Goal: Information Seeking & Learning: Check status

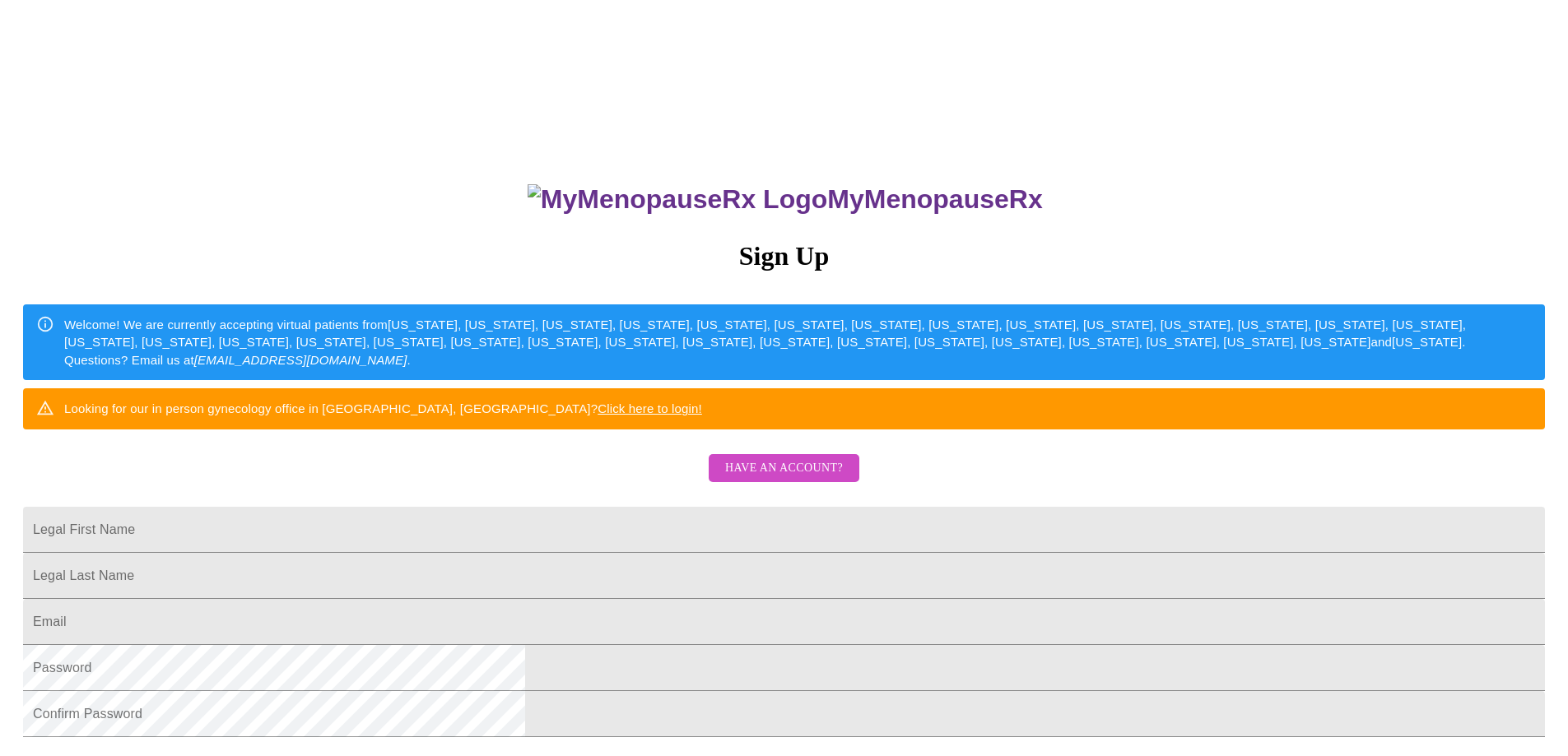
scroll to position [285, 0]
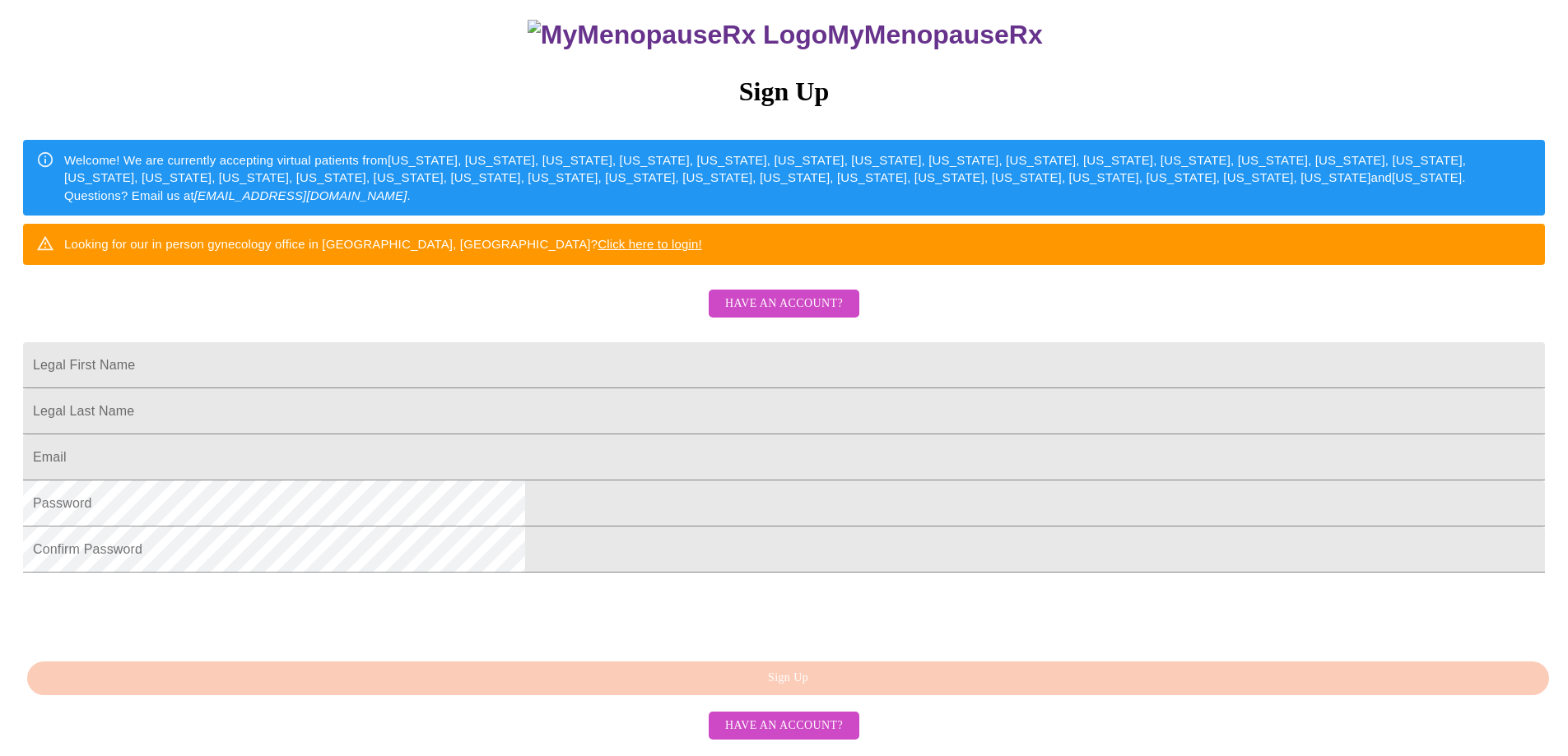
click at [702, 237] on link "Click here to login!" at bounding box center [649, 243] width 104 height 14
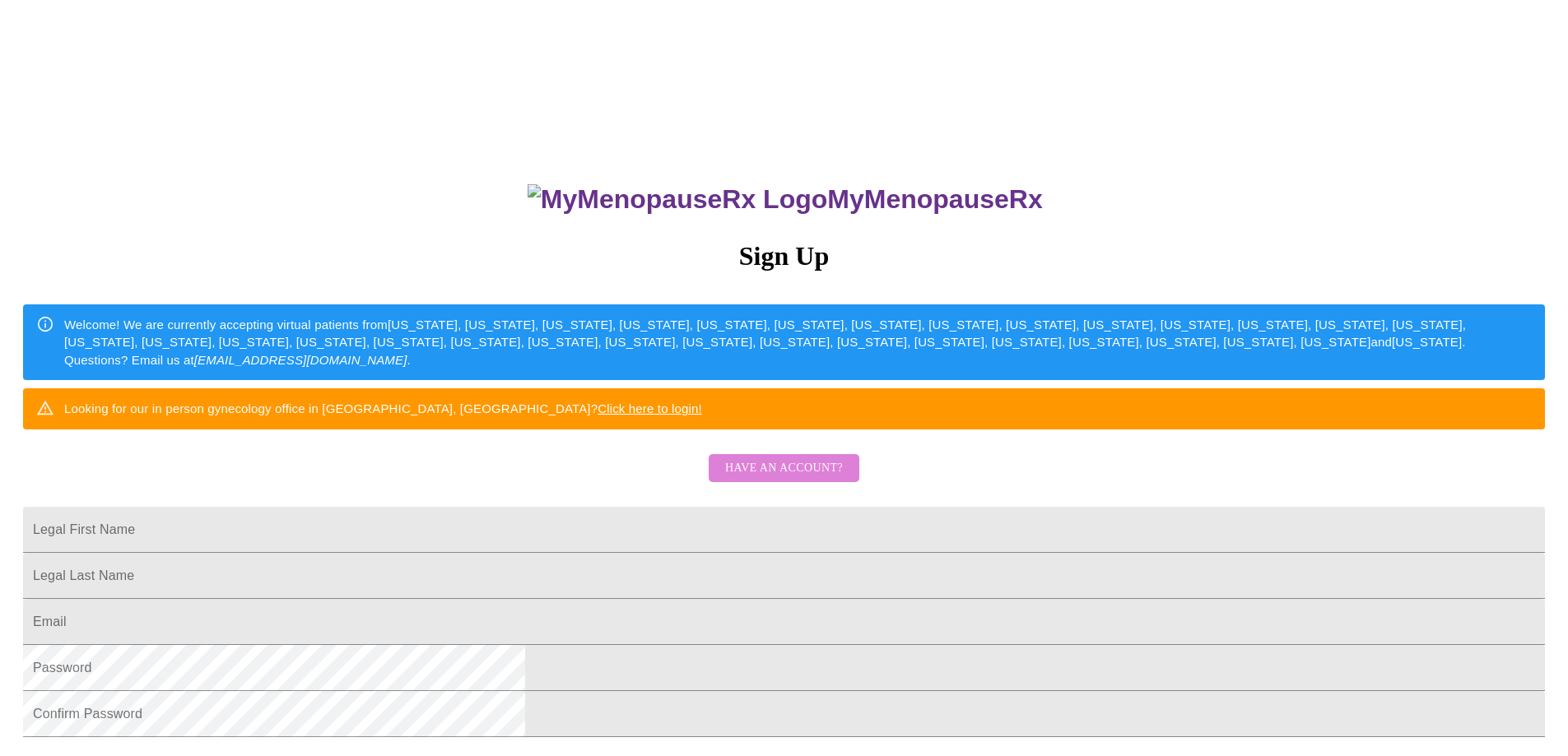
click at [804, 479] on span "Have an account?" at bounding box center [784, 469] width 118 height 21
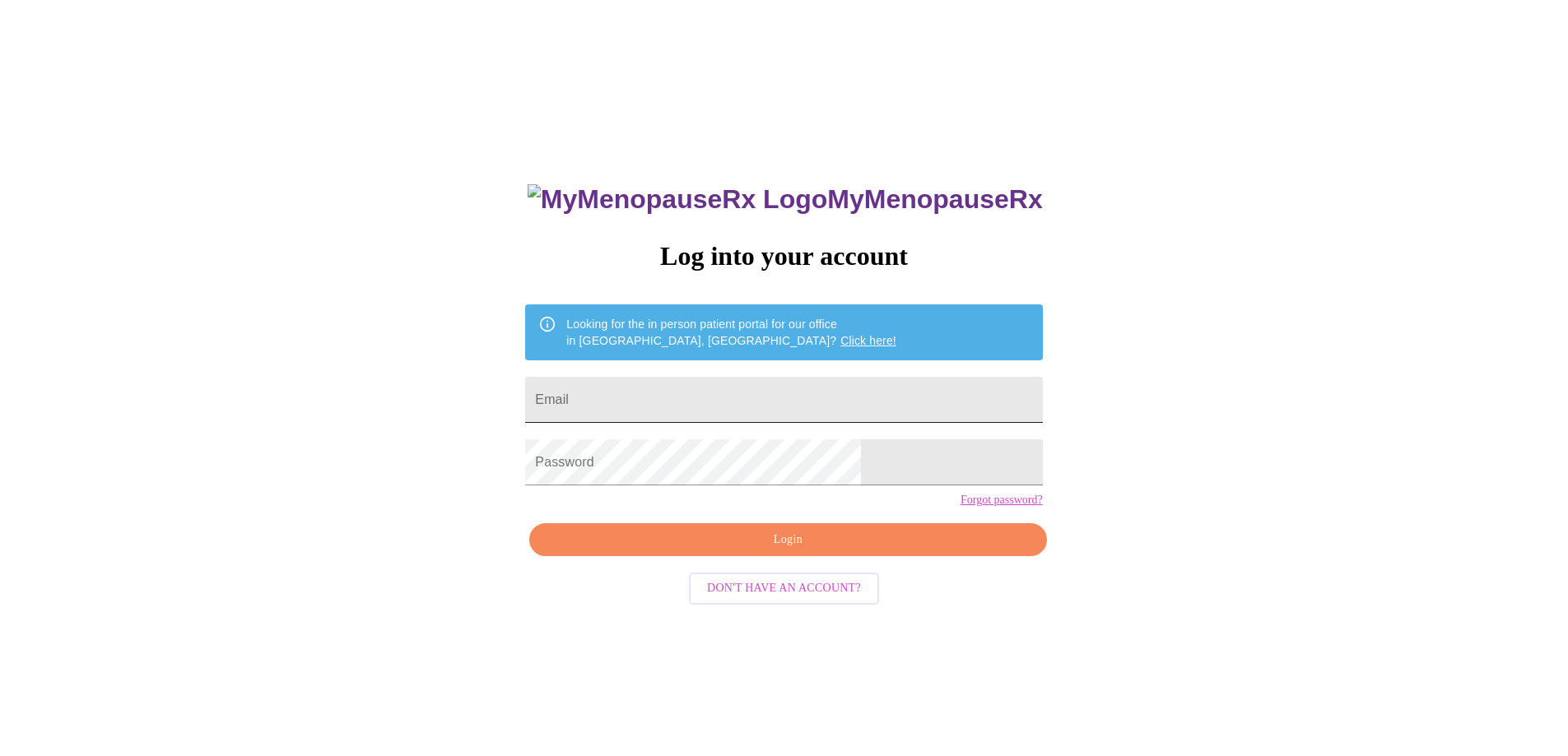
click at [693, 403] on input "Email" at bounding box center [784, 400] width 517 height 46
type input "[EMAIL_ADDRESS][DOMAIN_NAME]"
click at [798, 550] on span "Login" at bounding box center [788, 540] width 479 height 21
click at [960, 507] on link "Forgot password?" at bounding box center [1001, 500] width 83 height 14
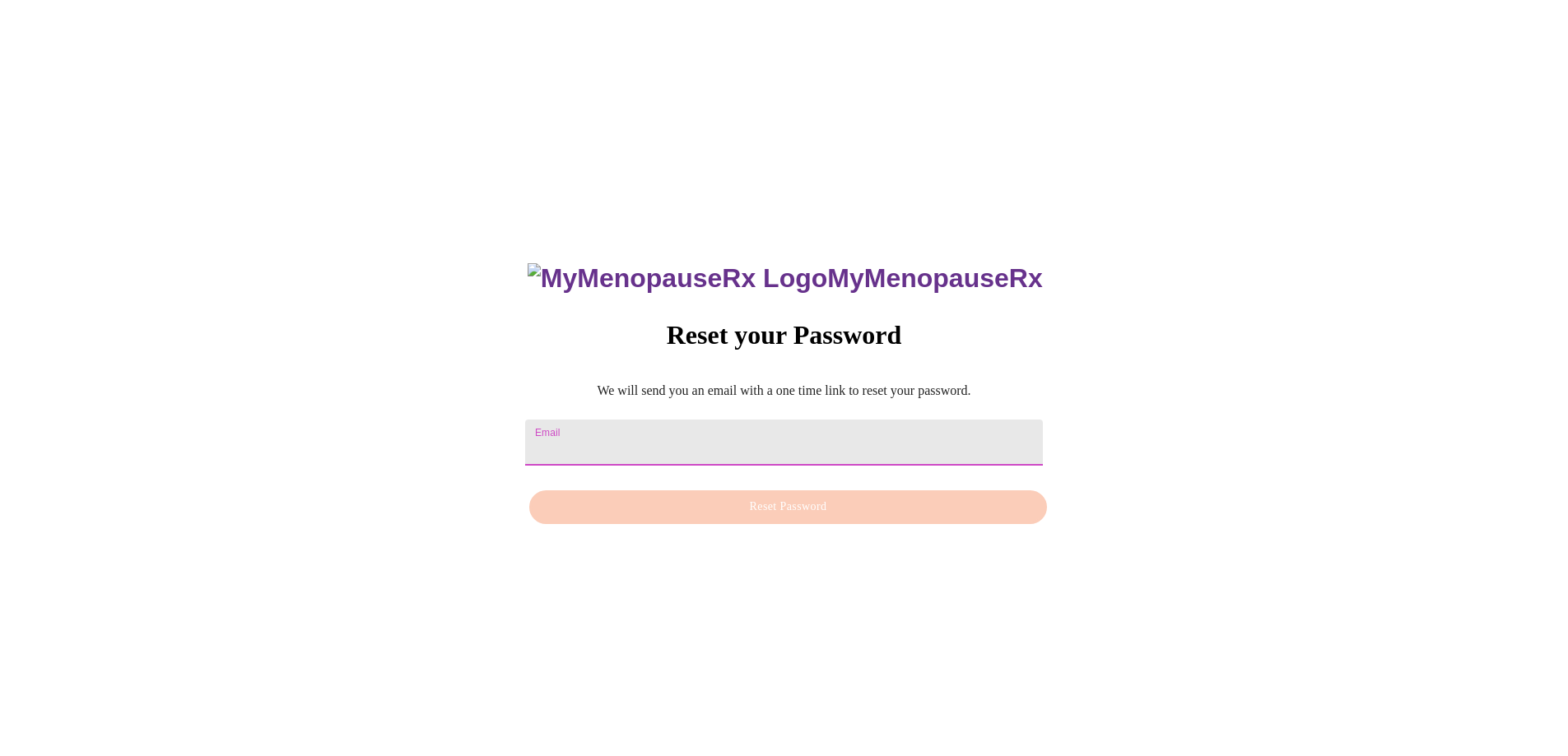
click at [668, 424] on input "Email" at bounding box center [784, 442] width 517 height 46
type input "[EMAIL_ADDRESS][DOMAIN_NAME]"
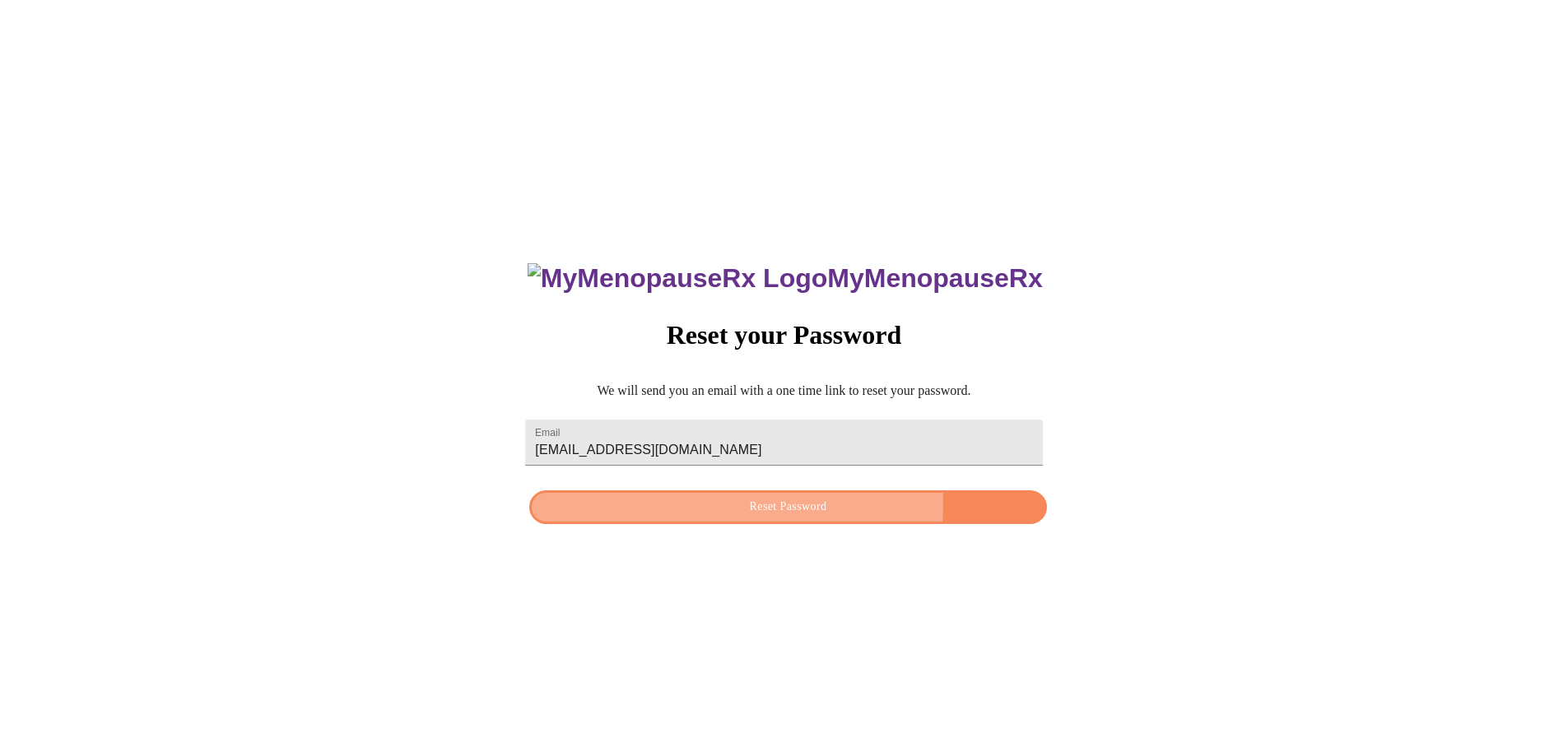
click at [793, 509] on span "Reset Password" at bounding box center [788, 507] width 479 height 21
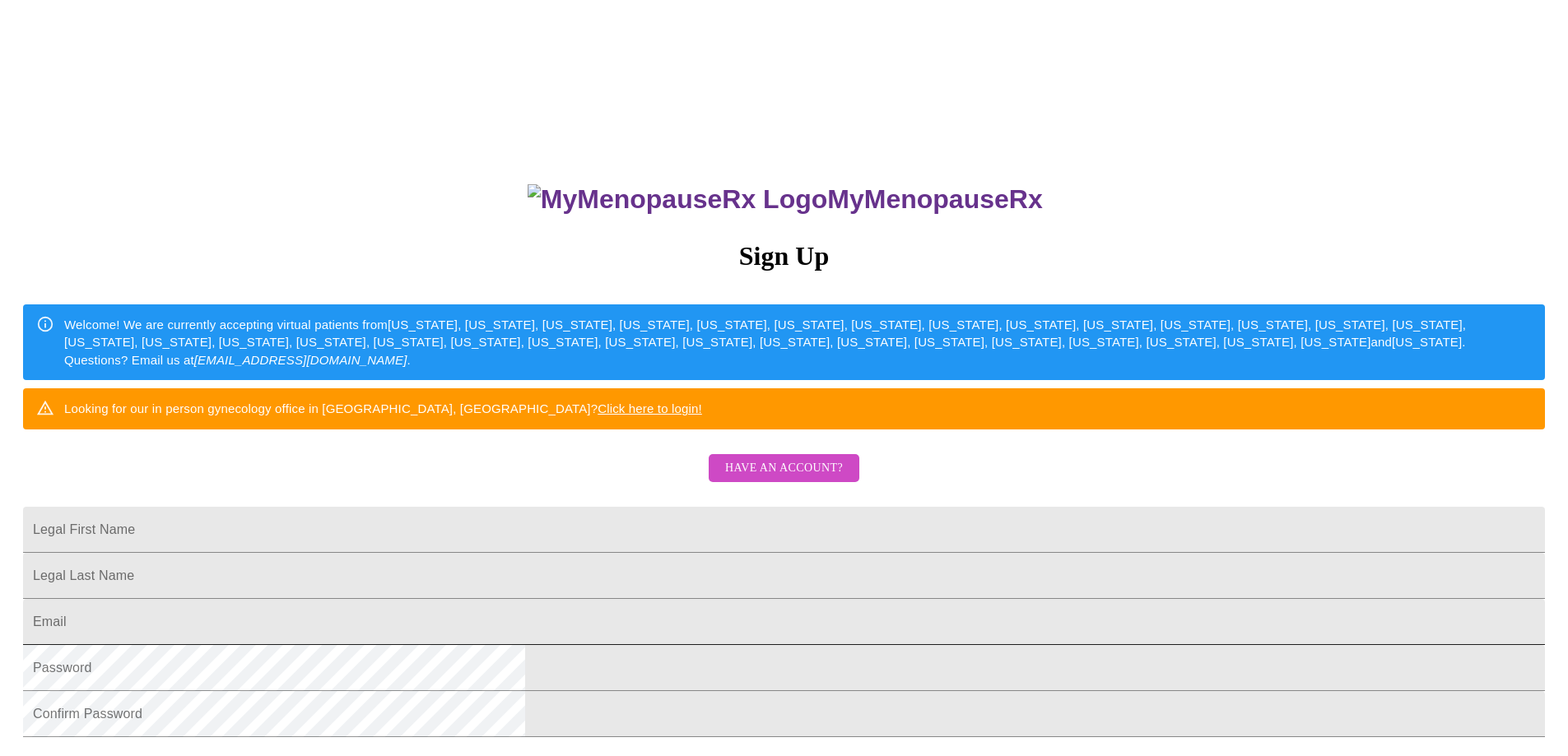
scroll to position [220, 0]
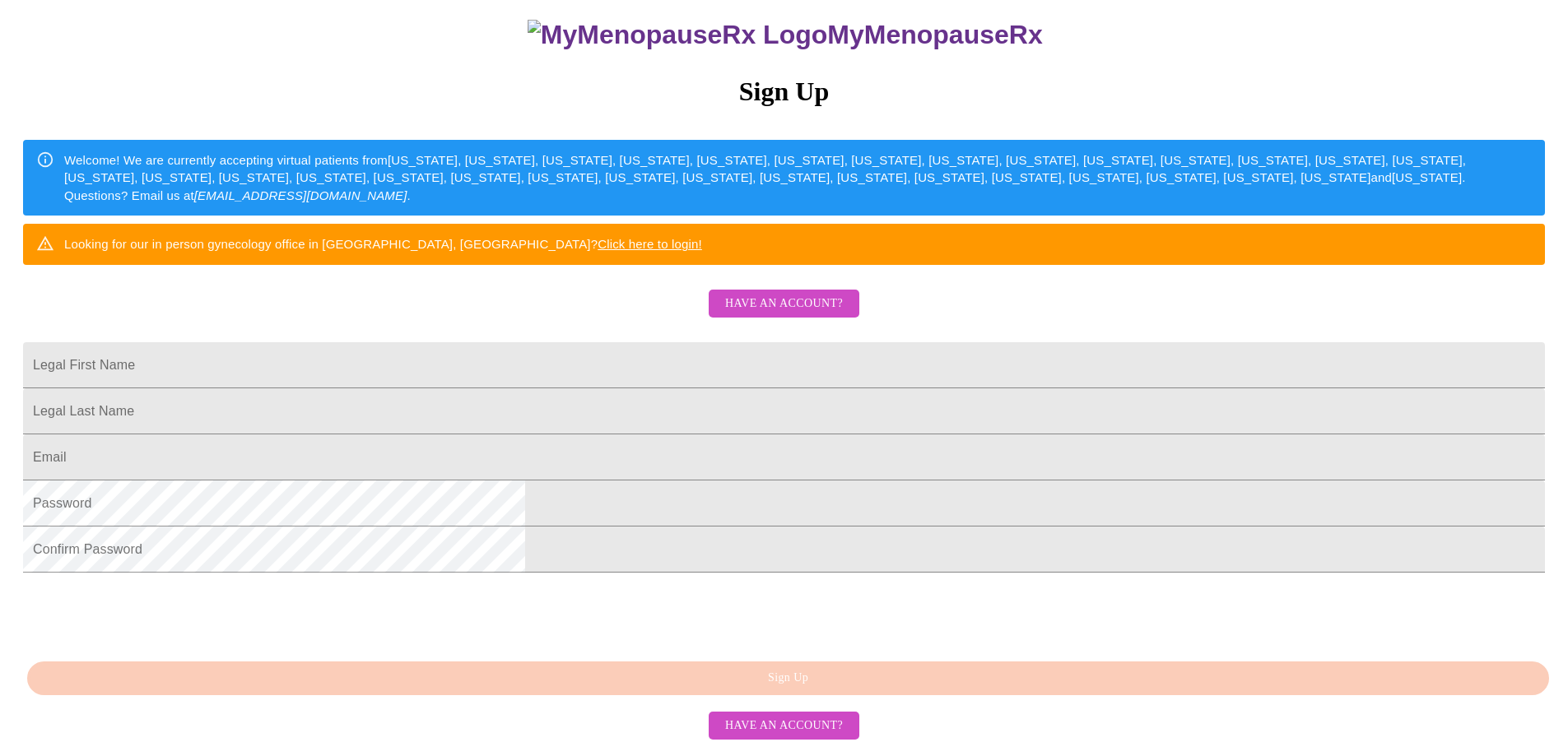
click at [771, 294] on span "Have an account?" at bounding box center [784, 304] width 118 height 21
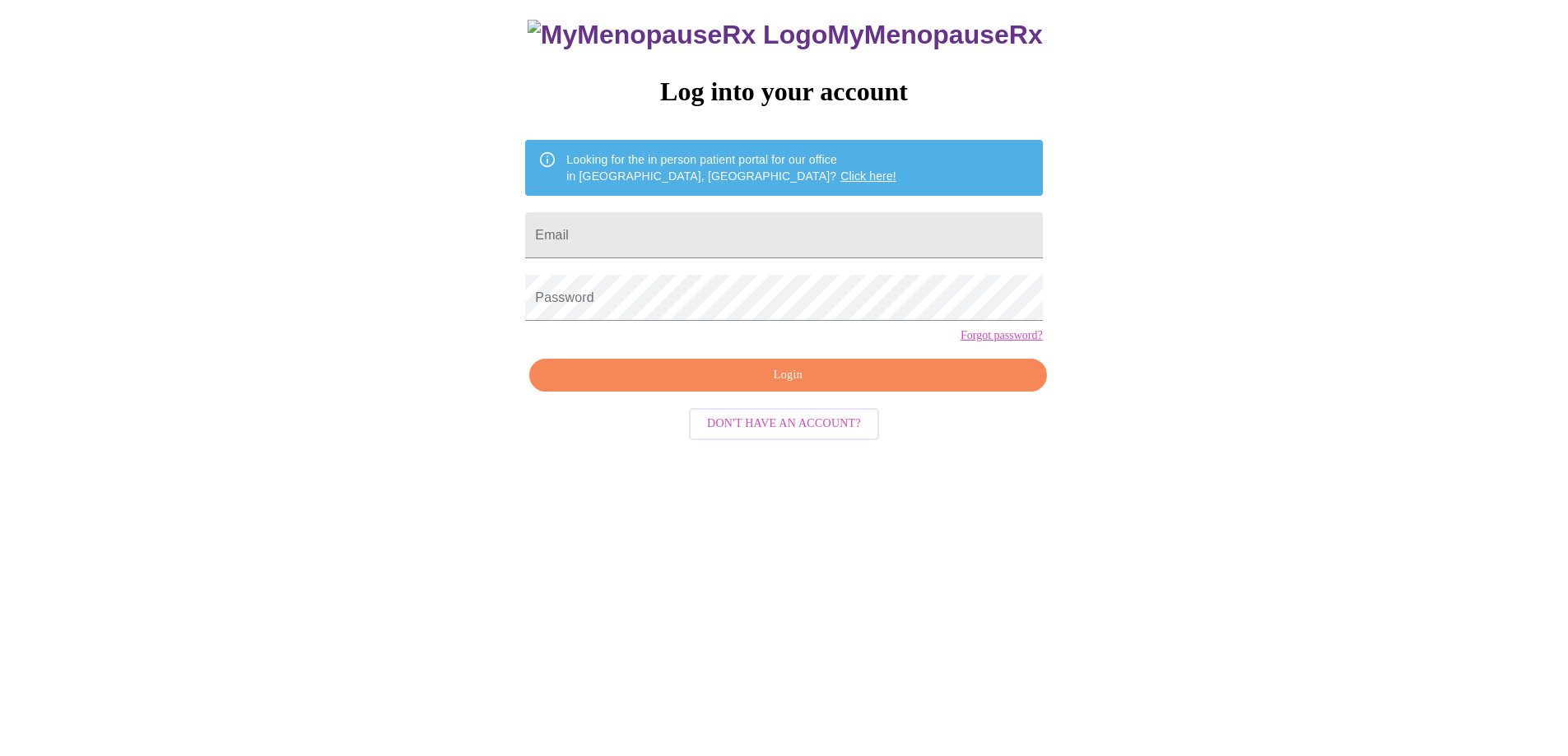
scroll to position [16, 0]
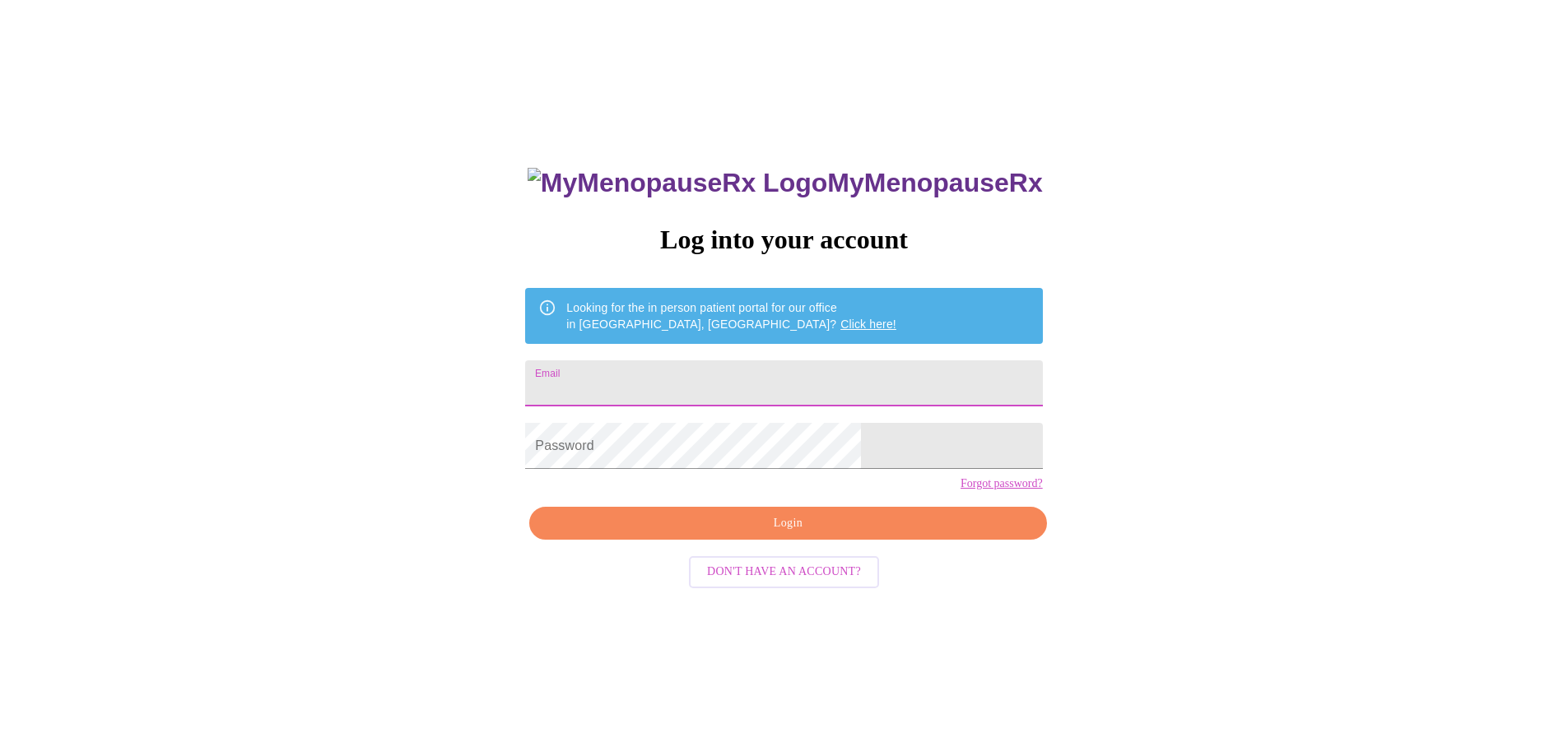
click at [682, 387] on input "Email" at bounding box center [784, 383] width 517 height 46
type input "michelledharris@bellsouth.net"
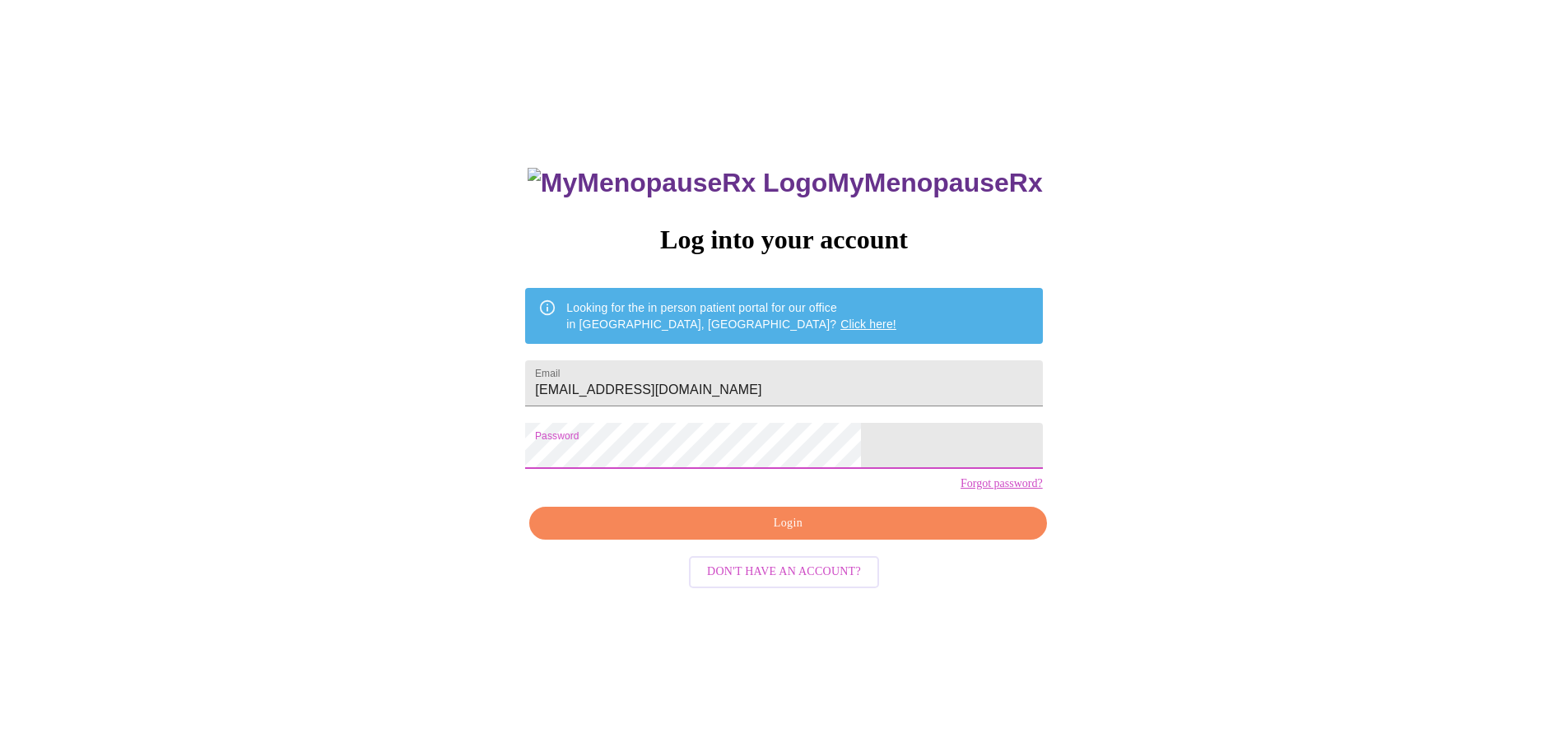
click at [764, 534] on span "Login" at bounding box center [788, 523] width 479 height 21
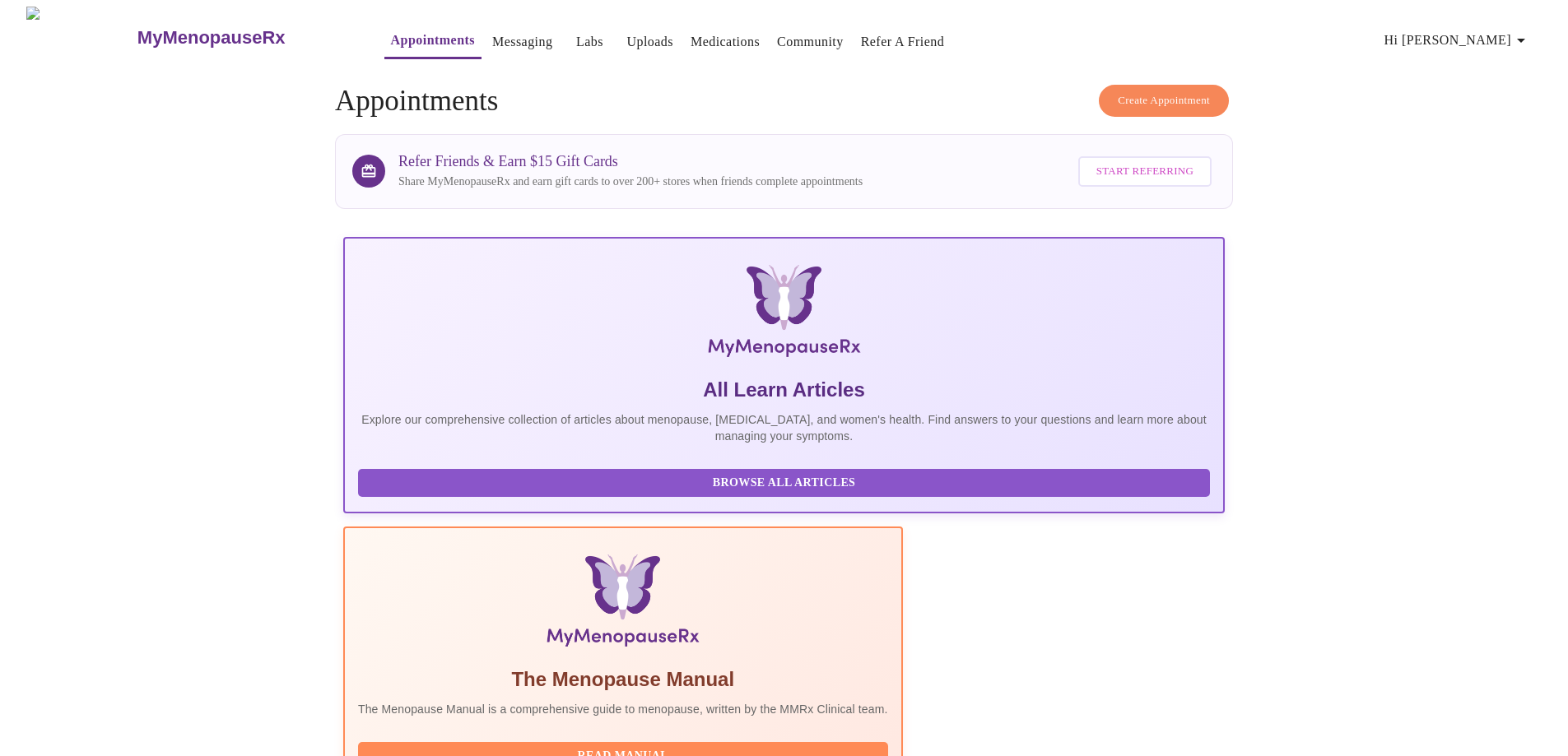
click at [576, 31] on link "Labs" at bounding box center [589, 42] width 27 height 23
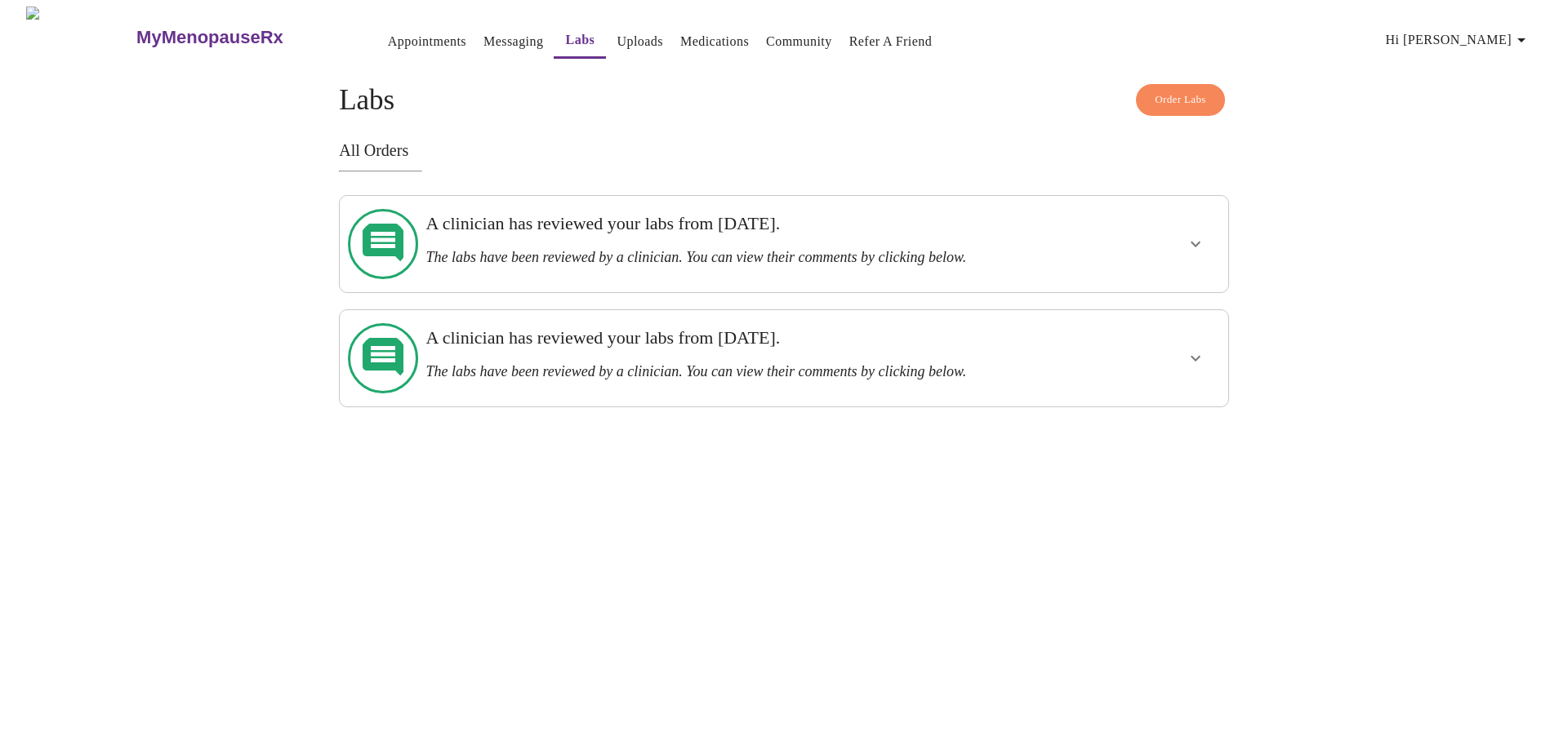
click at [1190, 237] on icon "show more" at bounding box center [1196, 245] width 20 height 20
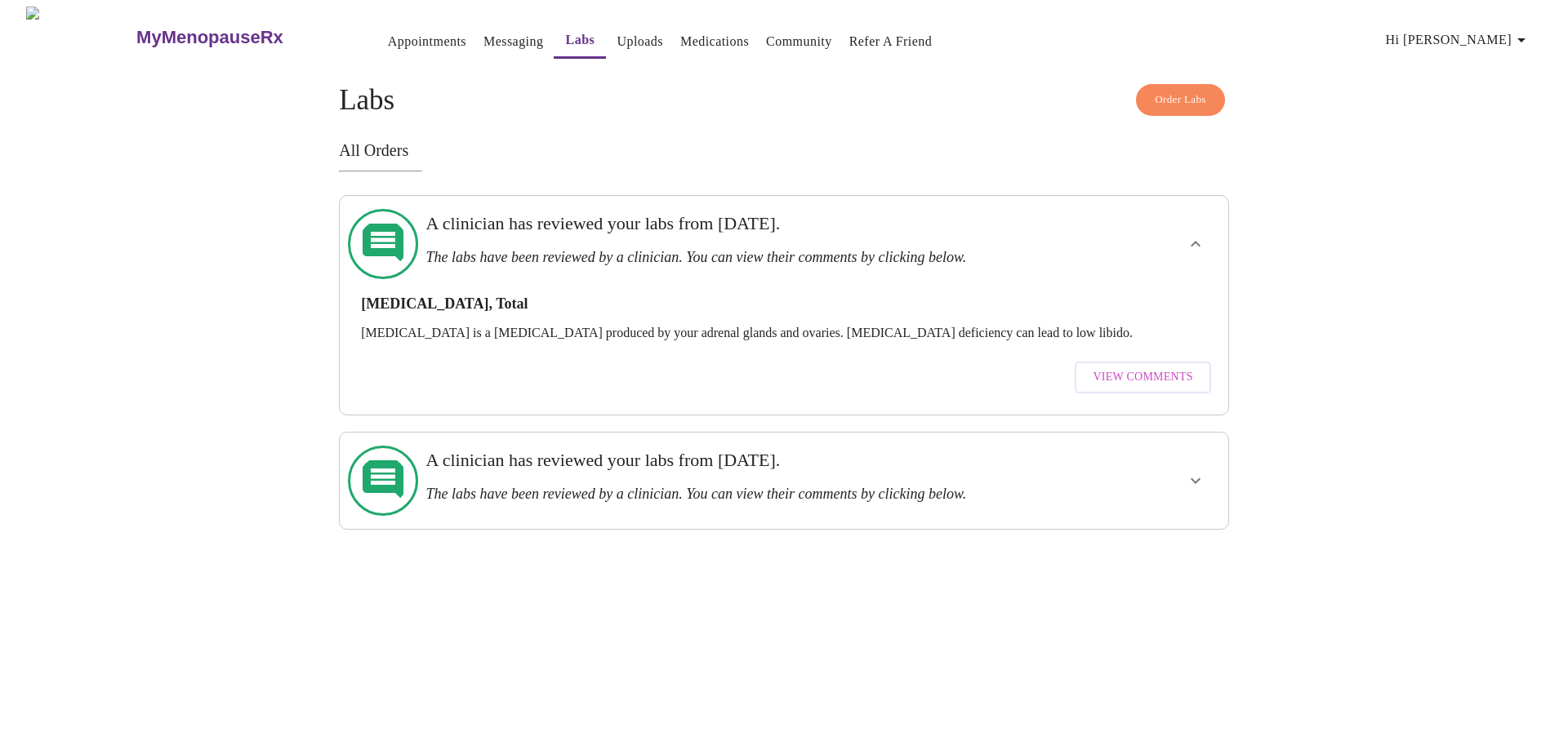
click at [491, 33] on link "Messaging" at bounding box center [513, 41] width 59 height 22
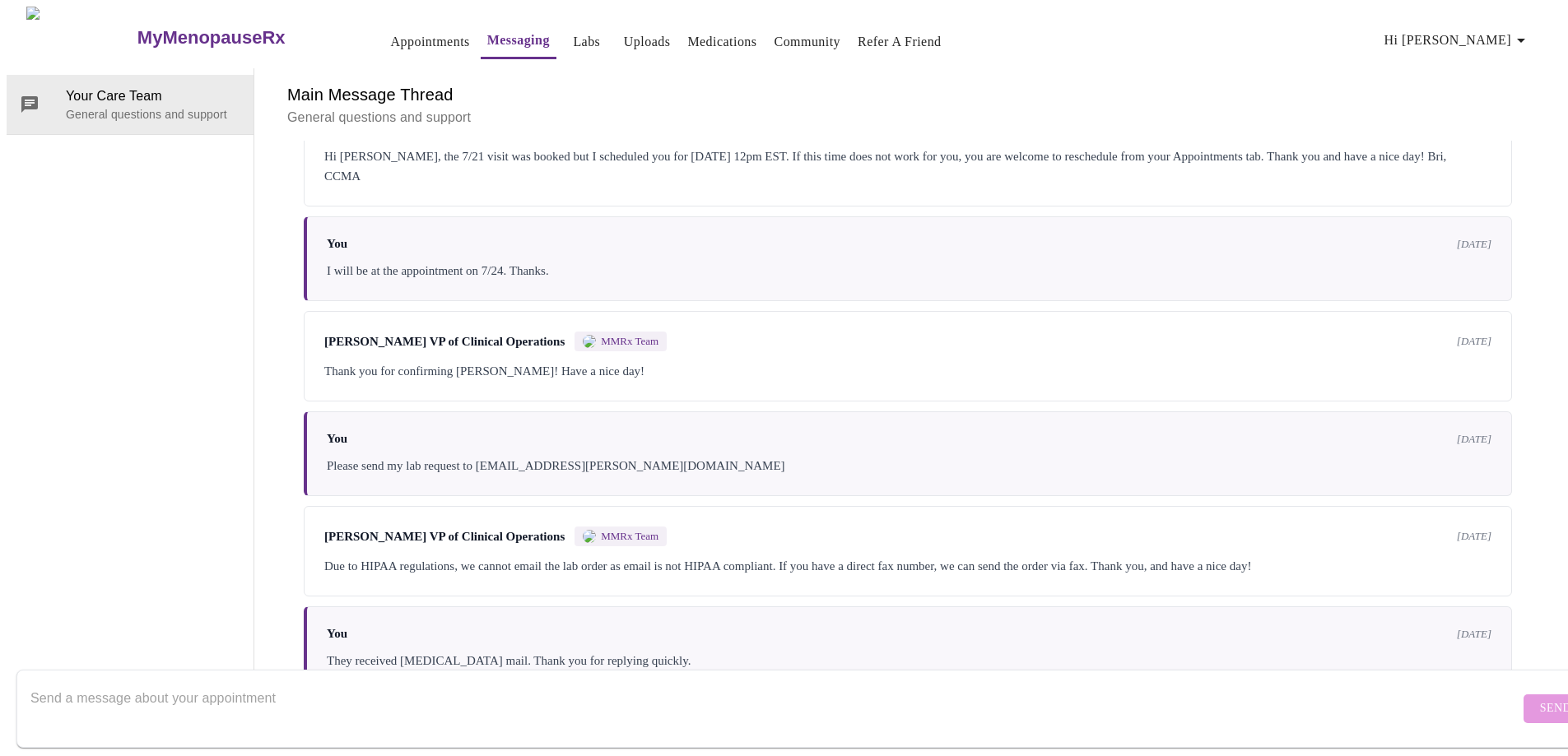
click at [573, 37] on link "Labs" at bounding box center [587, 42] width 27 height 23
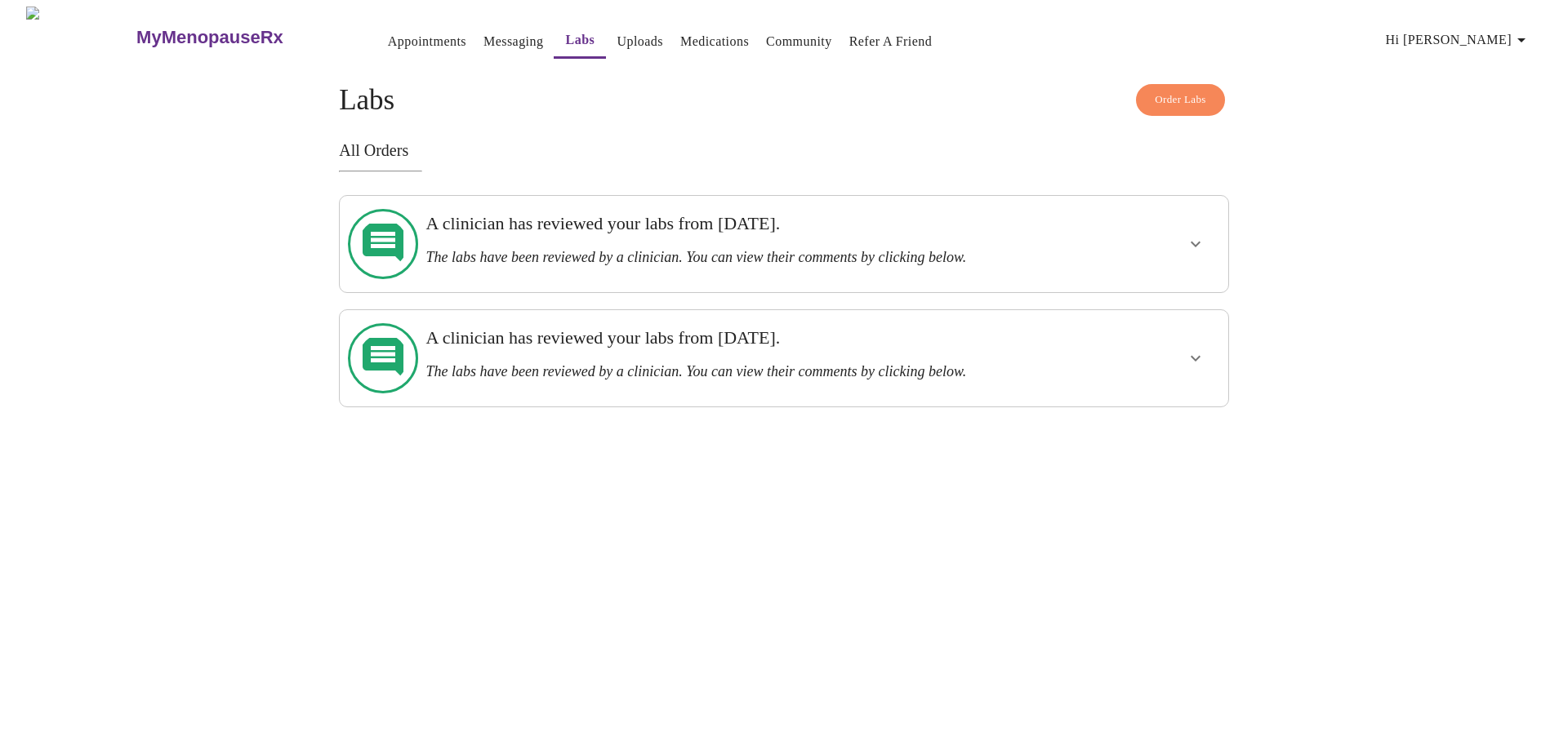
click at [1198, 242] on icon "show more" at bounding box center [1195, 245] width 10 height 5
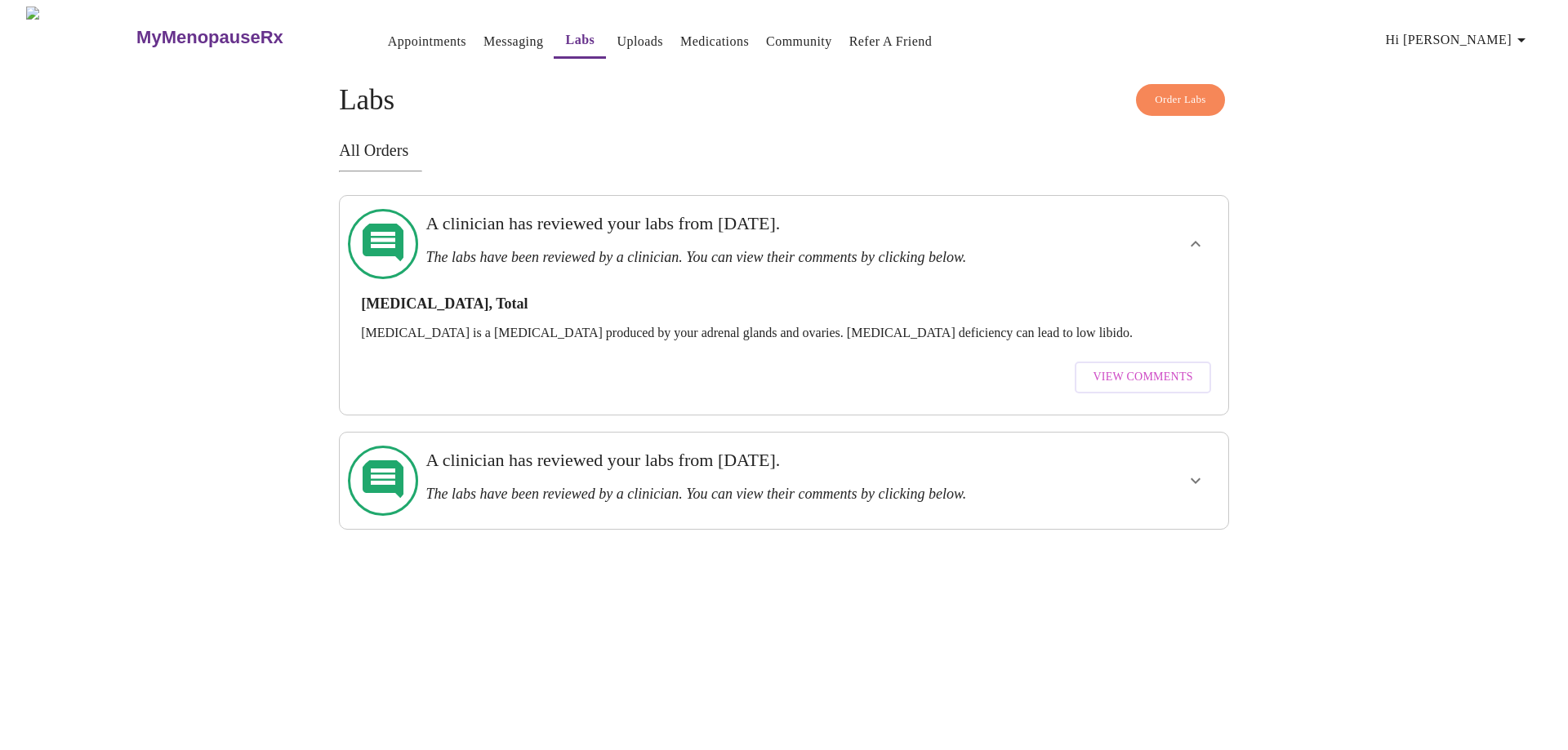
click at [1145, 367] on span "View Comments" at bounding box center [1142, 377] width 100 height 21
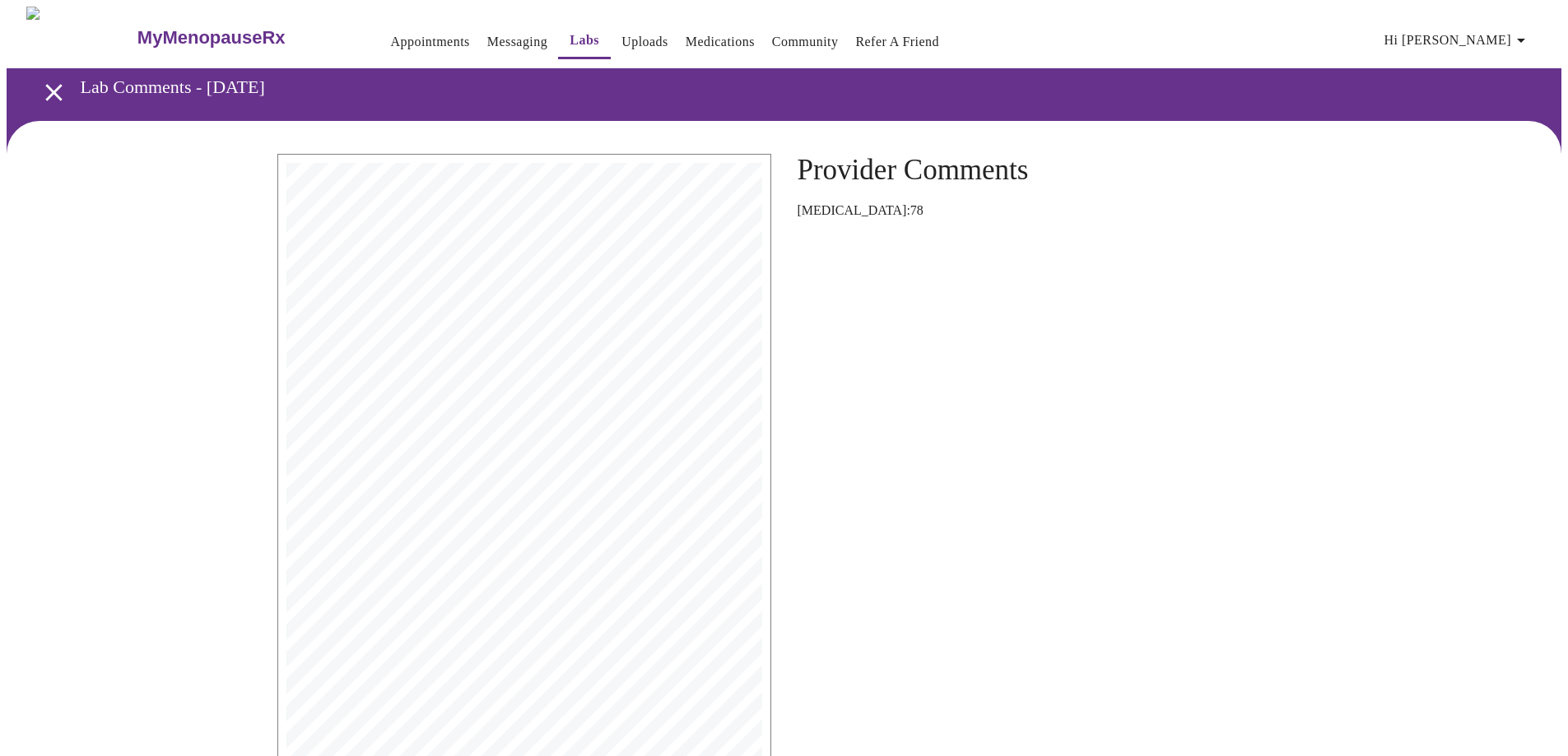
scroll to position [111, 0]
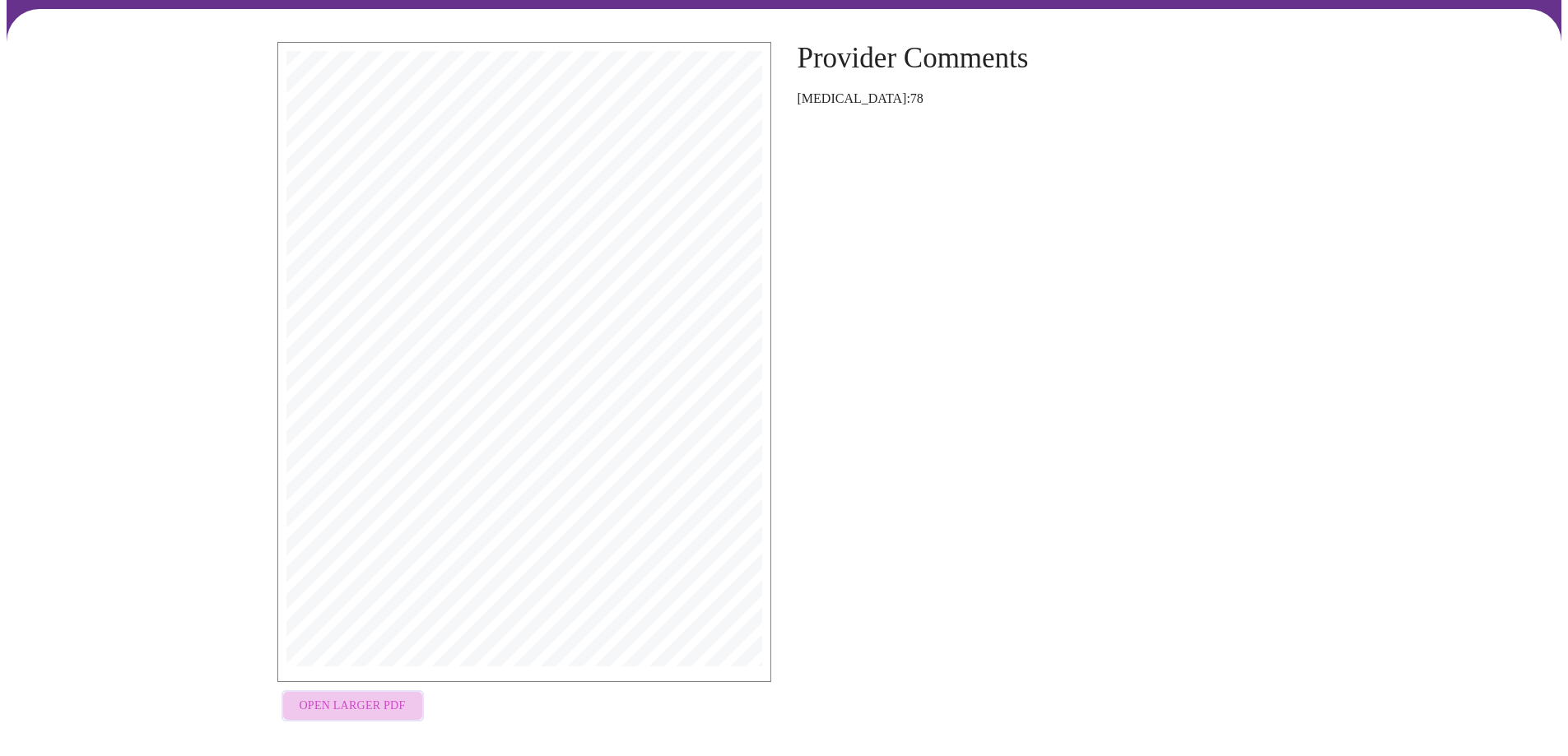
click at [362, 696] on span "Open Larger PDF" at bounding box center [352, 706] width 106 height 21
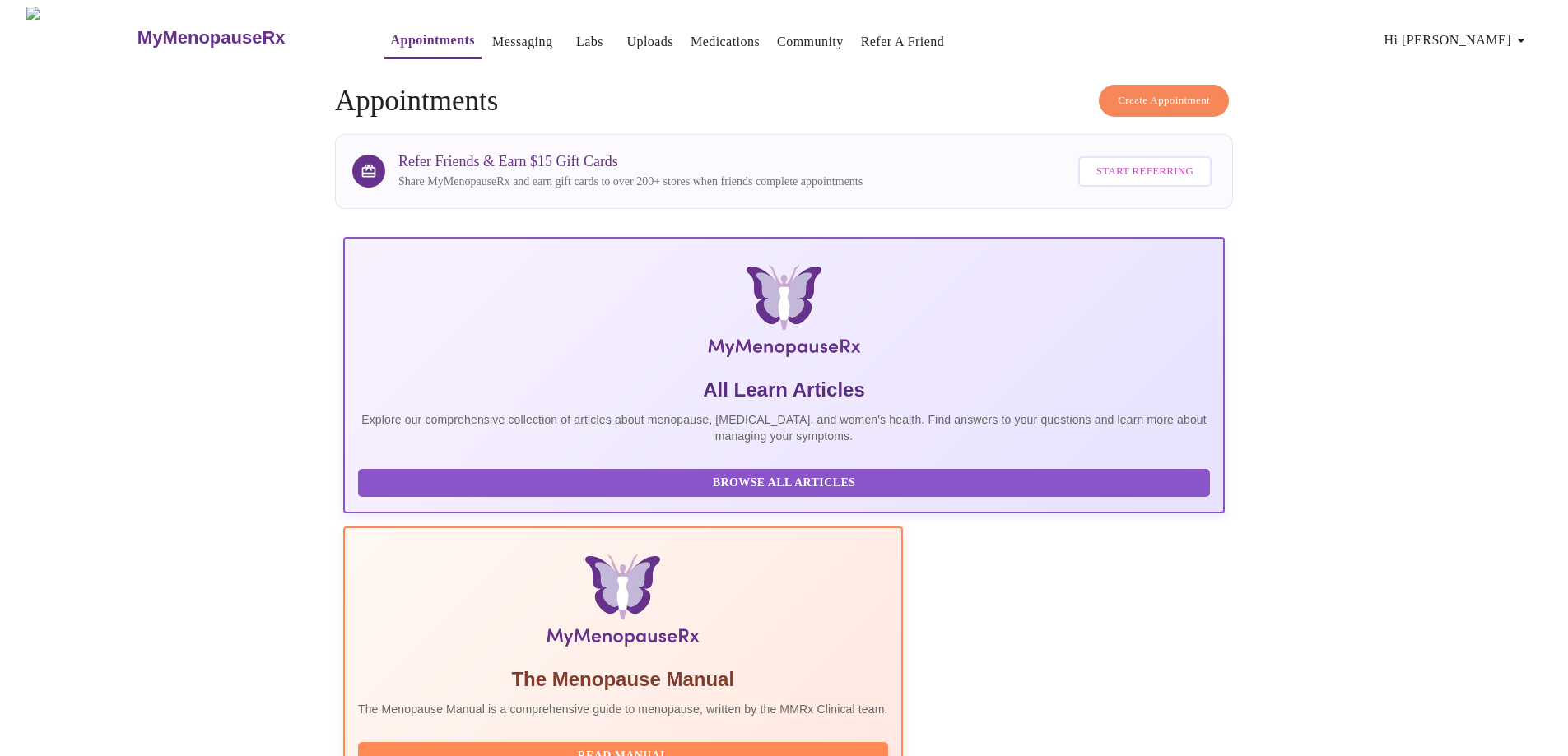
click at [576, 32] on link "Labs" at bounding box center [589, 42] width 27 height 23
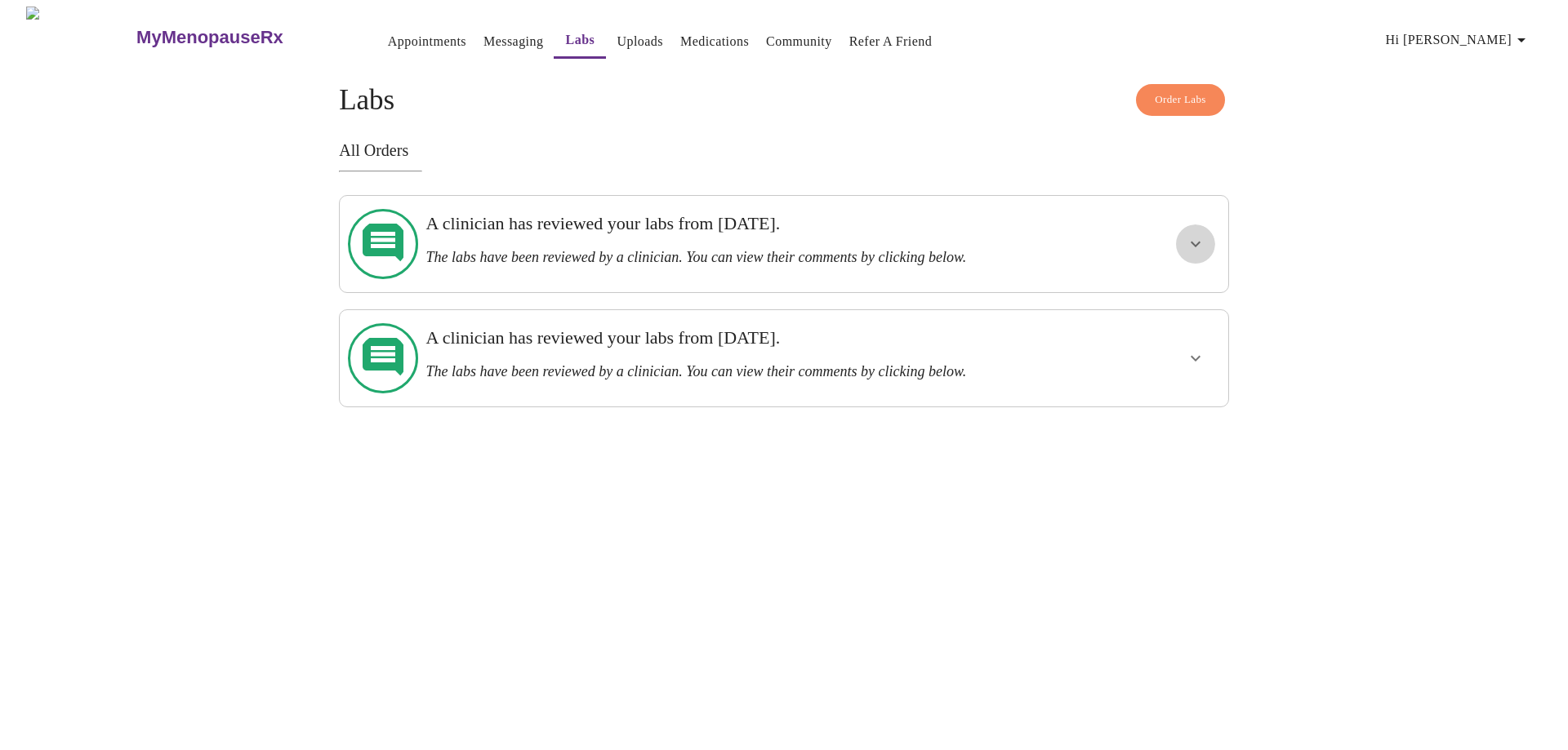
click at [1196, 235] on icon "show more" at bounding box center [1196, 245] width 20 height 20
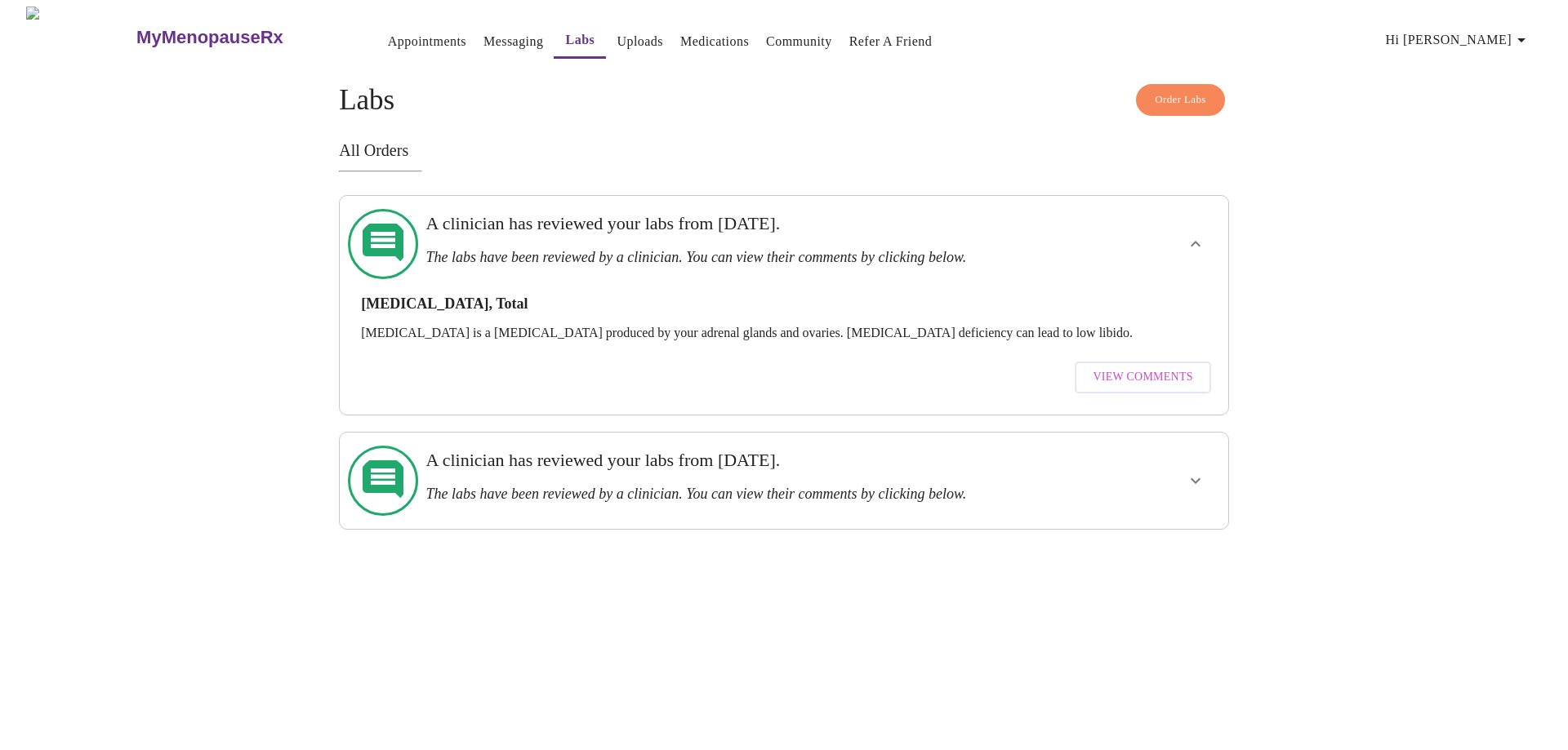
click at [1195, 471] on icon "show more" at bounding box center [1196, 481] width 20 height 20
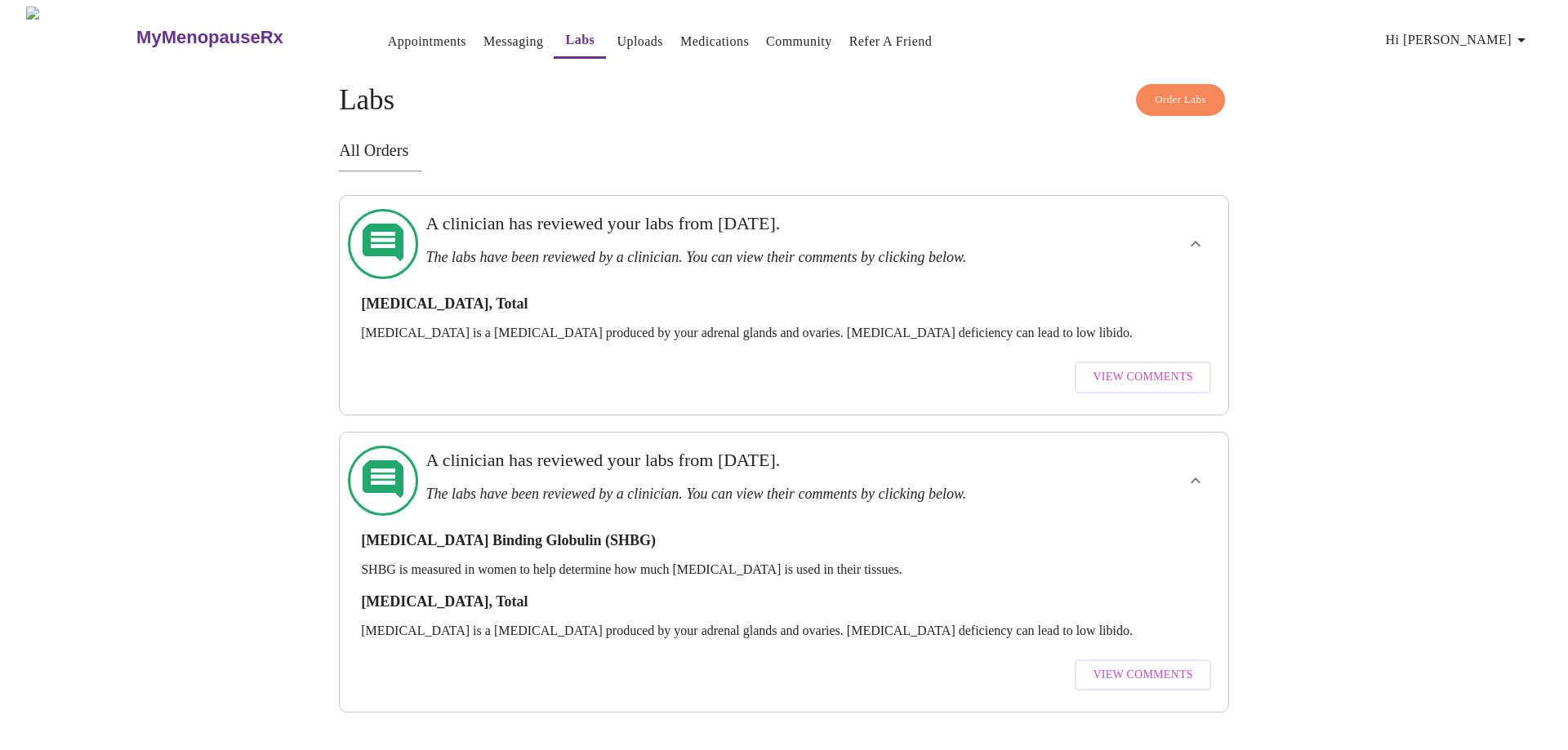
click at [1137, 665] on span "View Comments" at bounding box center [1142, 675] width 100 height 21
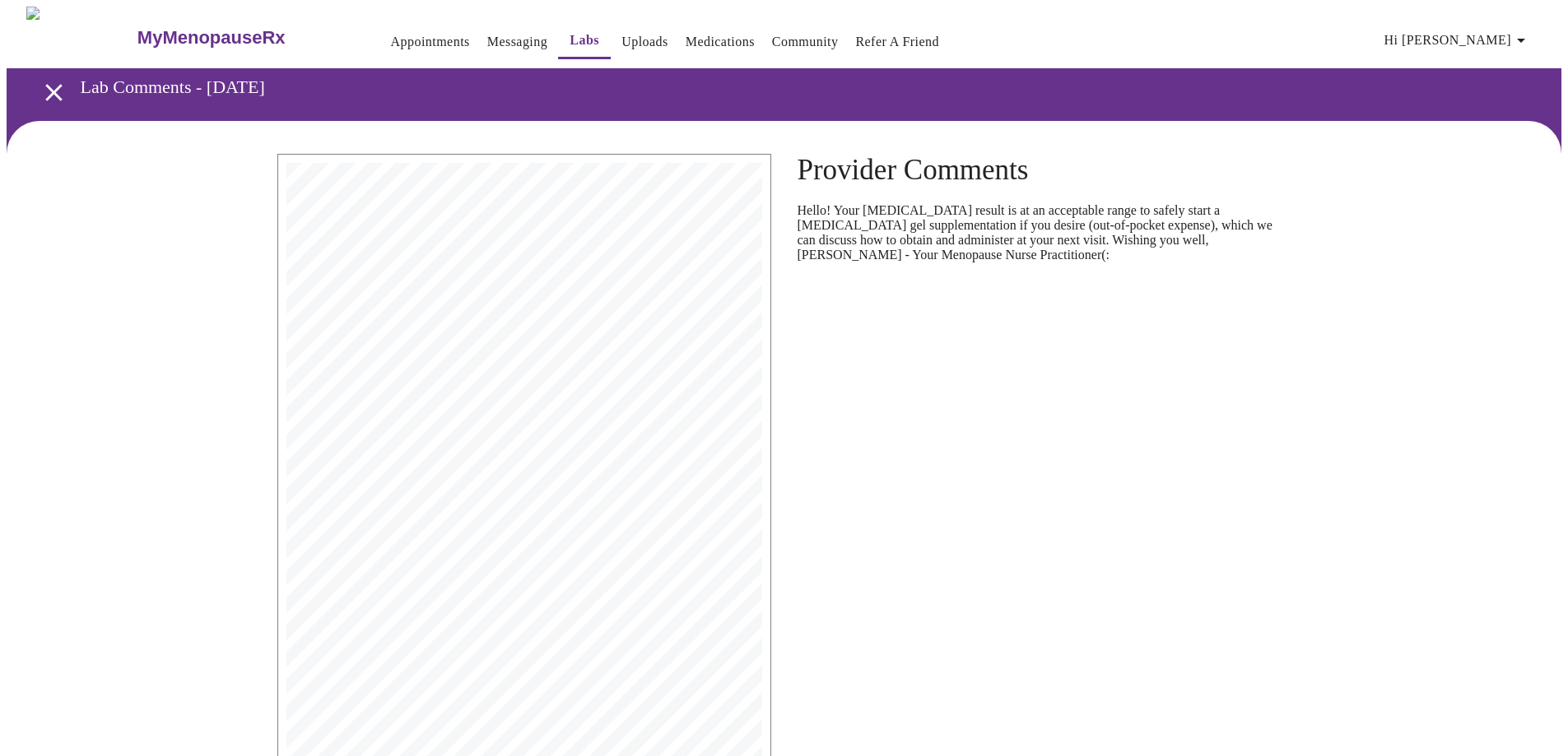
scroll to position [157, 0]
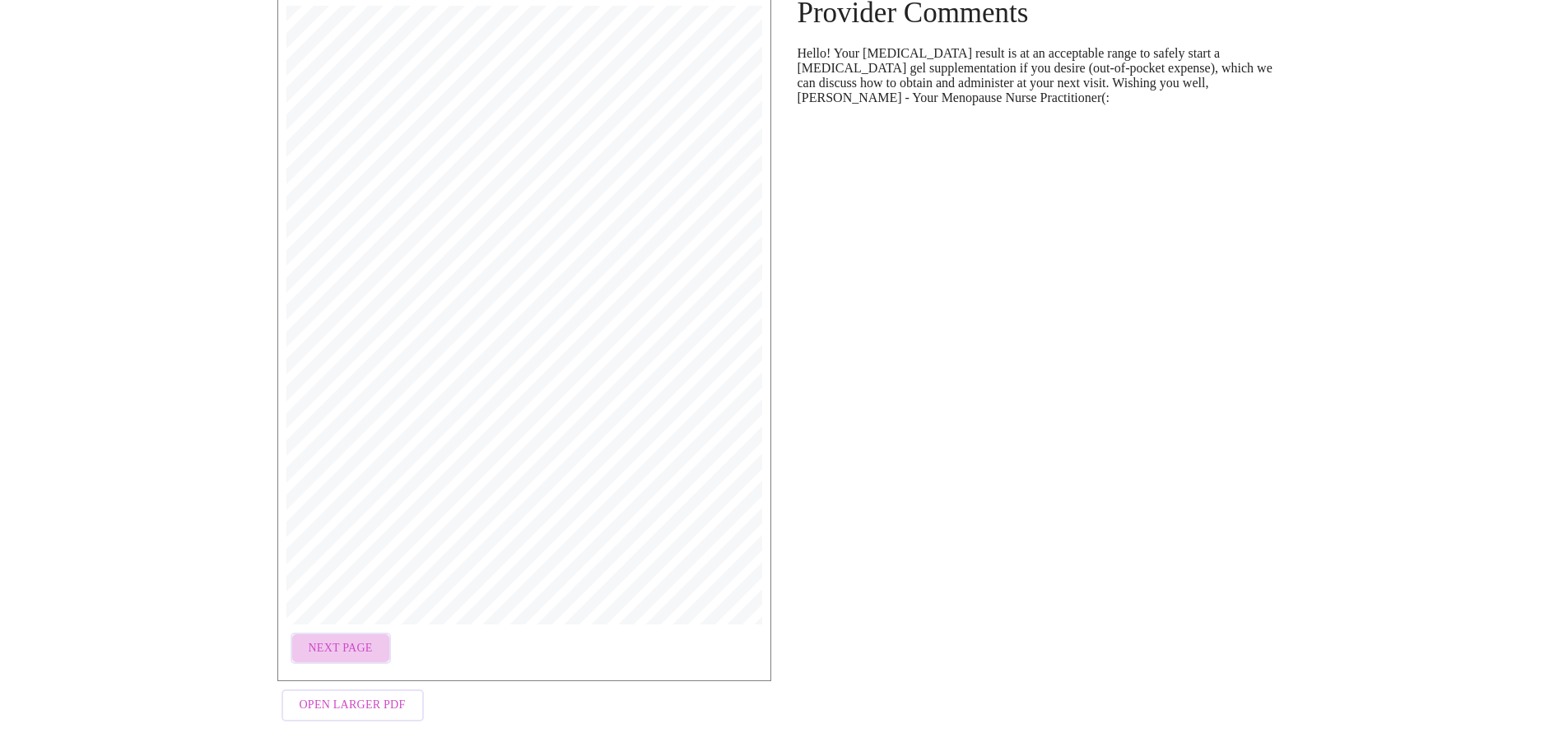
click at [335, 638] on span "Next Page" at bounding box center [340, 648] width 64 height 21
click at [372, 695] on span "Open Larger PDF" at bounding box center [352, 705] width 106 height 21
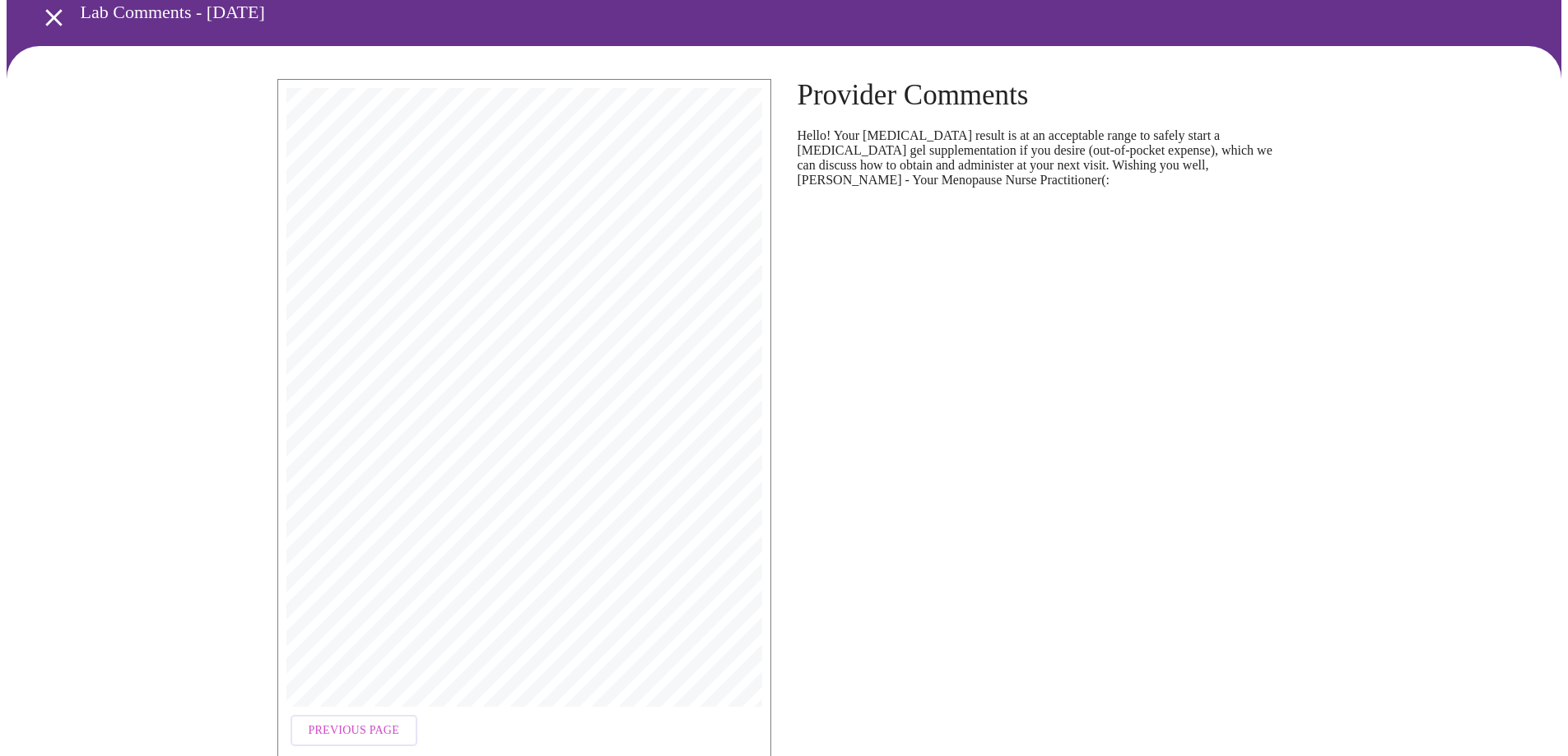
scroll to position [0, 0]
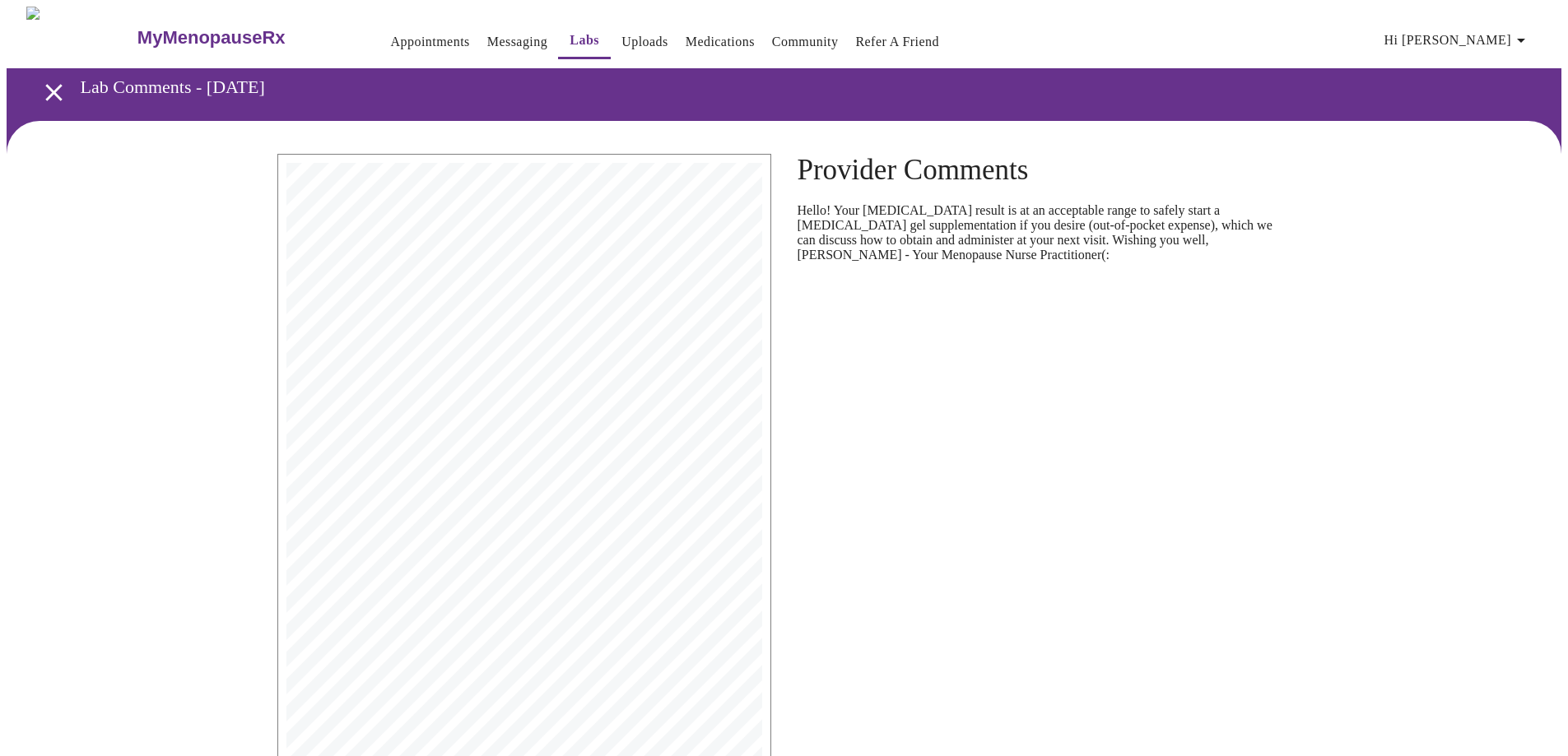
click at [1525, 39] on icon "button" at bounding box center [1521, 41] width 8 height 5
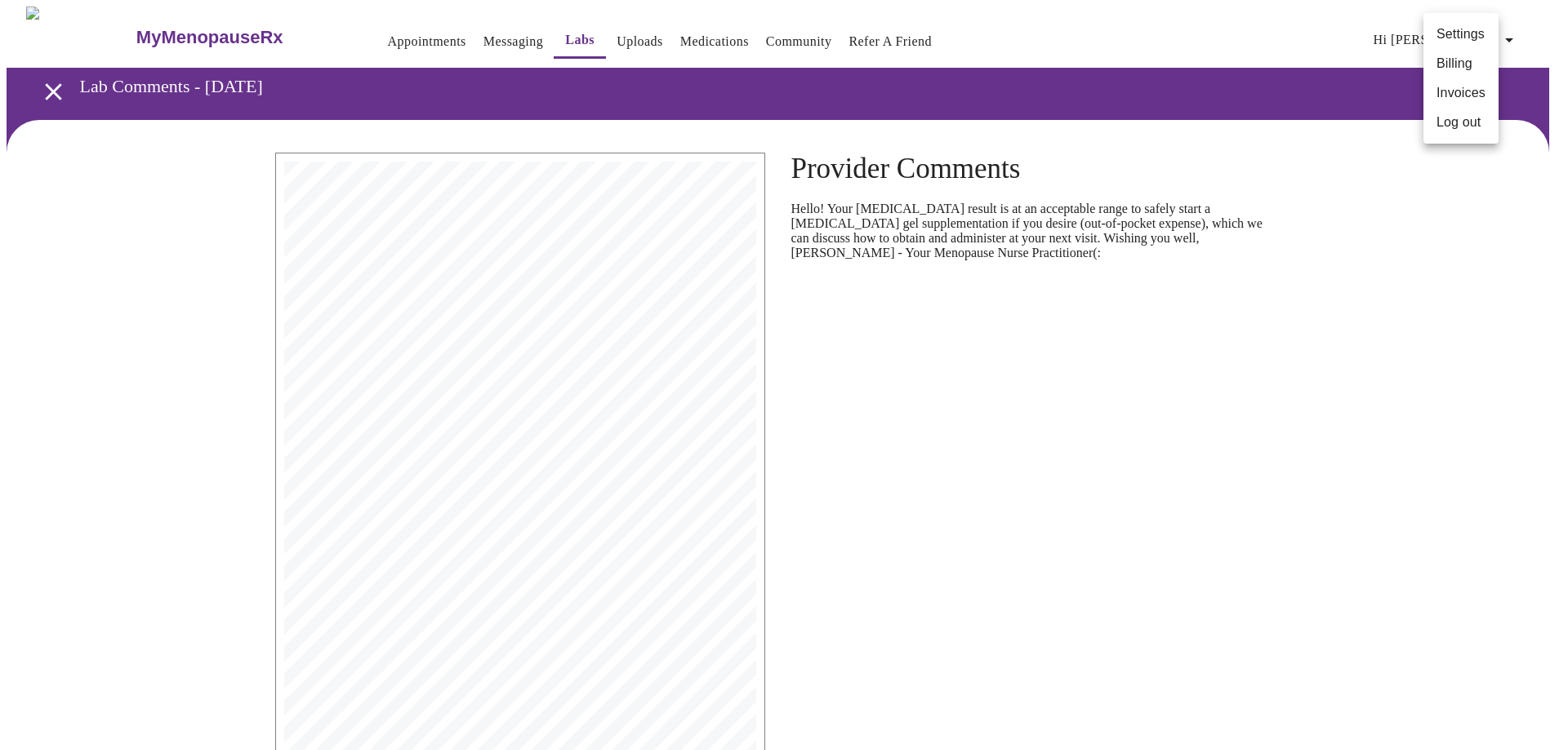
click at [1445, 122] on li "Log out" at bounding box center [1461, 122] width 76 height 30
